Goal: Learn about a topic

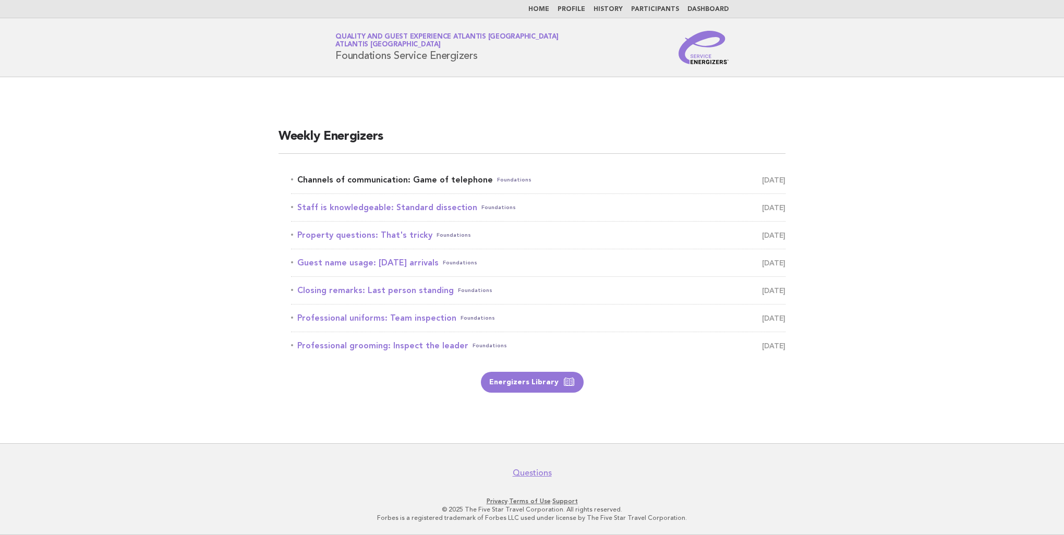
click at [402, 176] on link "Channels of communication: Game of telephone Foundations [DATE]" at bounding box center [538, 180] width 495 height 15
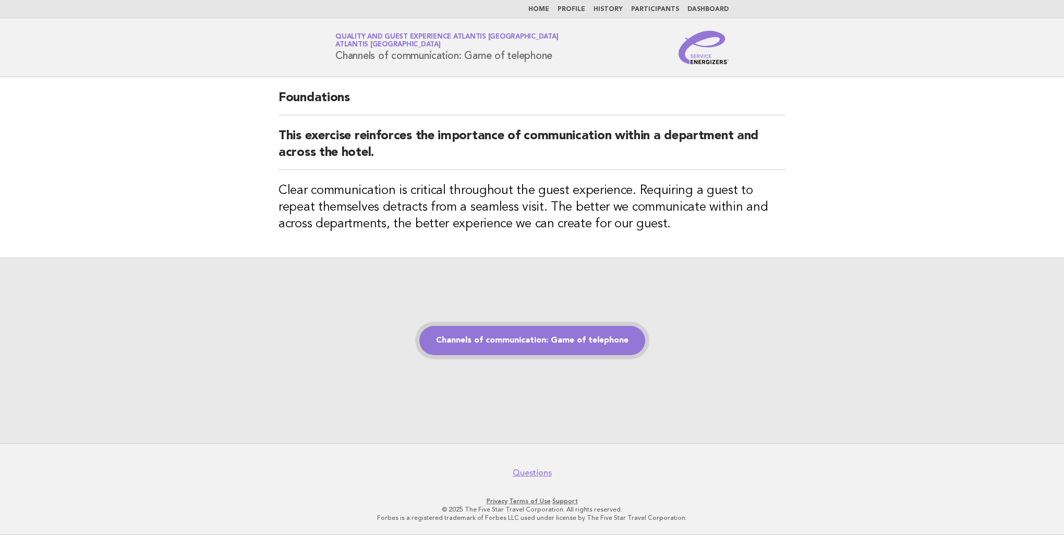
click at [543, 336] on link "Channels of communication: Game of telephone" at bounding box center [532, 340] width 226 height 29
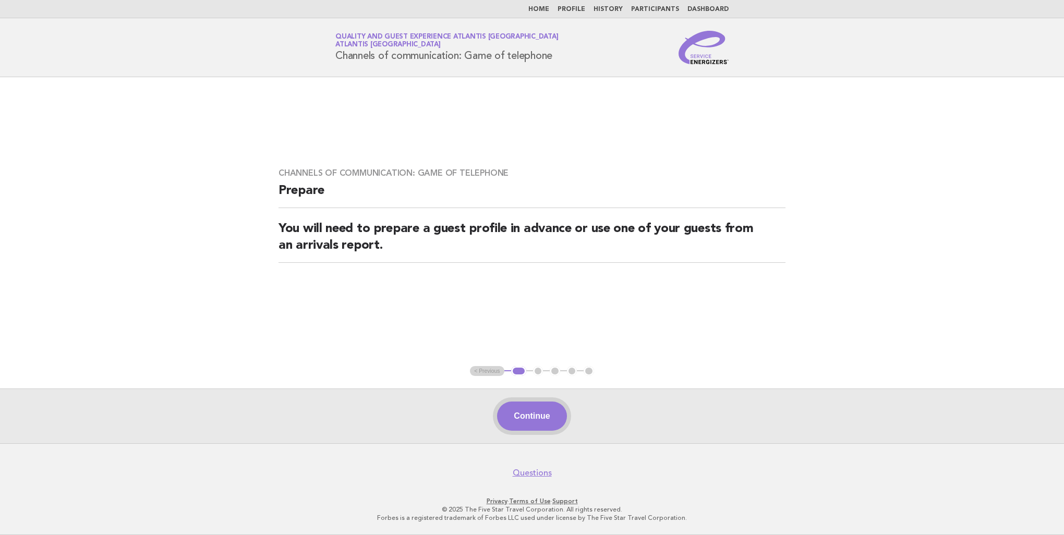
click at [549, 418] on button "Continue" at bounding box center [531, 416] width 69 height 29
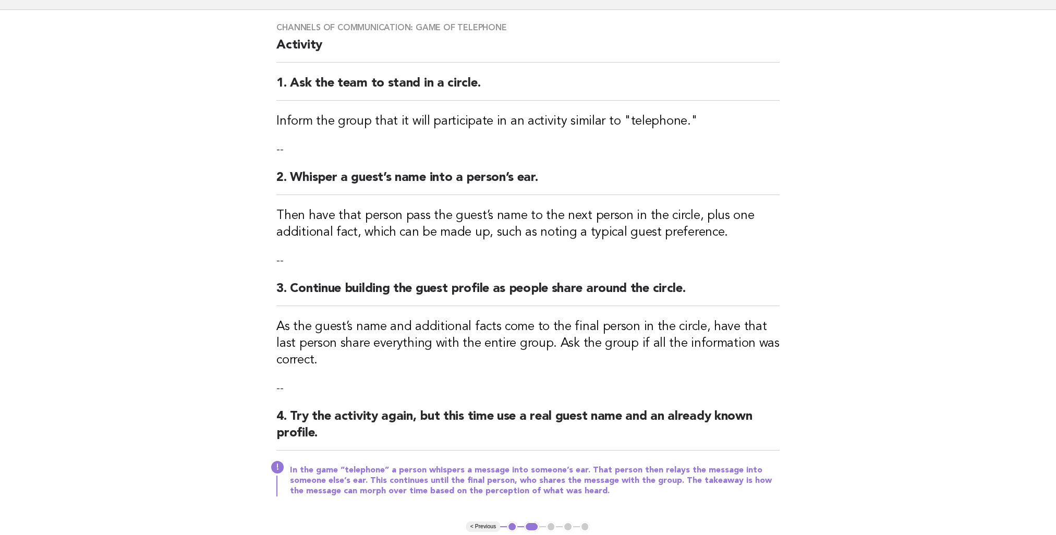
scroll to position [52, 0]
